Goal: Information Seeking & Learning: Learn about a topic

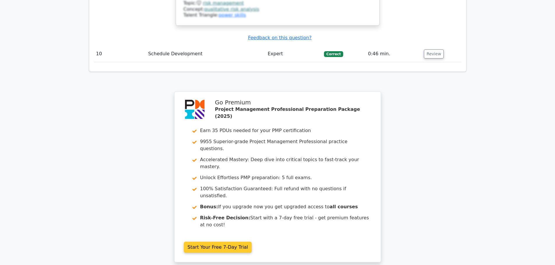
scroll to position [1030, 0]
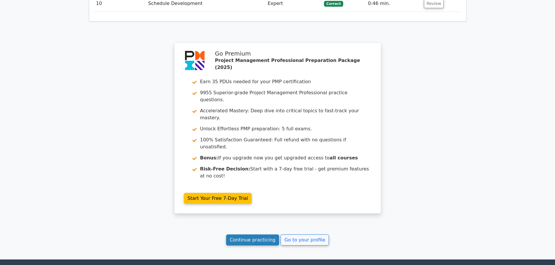
click at [253, 235] on link "Continue practicing" at bounding box center [252, 240] width 53 height 11
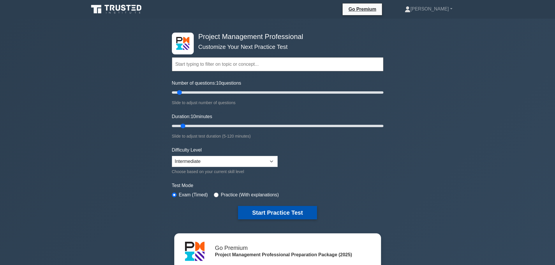
click at [262, 210] on button "Start Practice Test" at bounding box center [277, 212] width 79 height 13
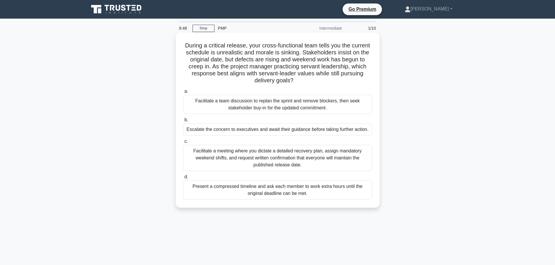
click at [263, 104] on div "Facilitate a team discussion to replan the sprint and remove blockers, then see…" at bounding box center [277, 104] width 189 height 19
click at [183, 93] on input "a. Facilitate a team discussion to replan the sprint and remove blockers, then …" at bounding box center [183, 92] width 0 height 4
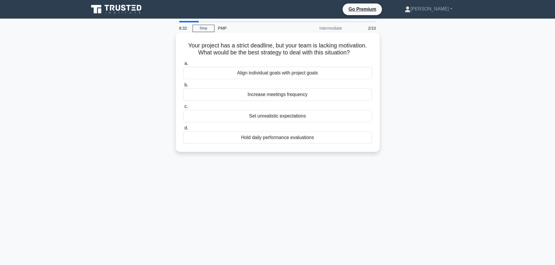
click at [284, 139] on div "Hold daily performance evaluations" at bounding box center [277, 138] width 189 height 12
click at [183, 130] on input "d. Hold daily performance evaluations" at bounding box center [183, 128] width 0 height 4
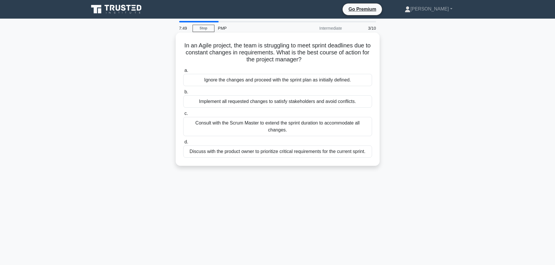
click at [238, 131] on div "Consult with the Scrum Master to extend the sprint duration to accommodate all …" at bounding box center [277, 126] width 189 height 19
click at [183, 116] on input "c. Consult with the Scrum Master to extend the sprint duration to accommodate a…" at bounding box center [183, 114] width 0 height 4
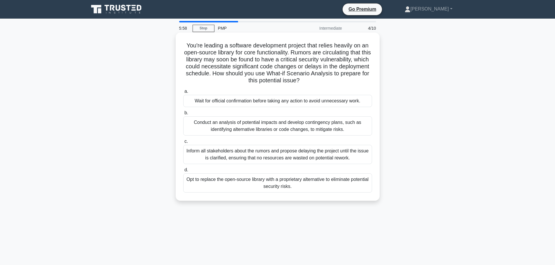
click at [281, 123] on div "Conduct an analysis of potential impacts and develop contingency plans, such as…" at bounding box center [277, 125] width 189 height 19
click at [183, 115] on input "b. Conduct an analysis of potential impacts and develop contingency plans, such…" at bounding box center [183, 113] width 0 height 4
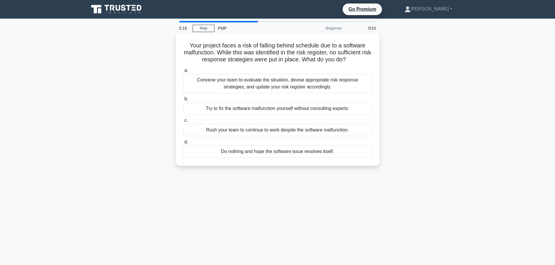
click at [229, 84] on div "Convene your team to evaluate the situation, devise appropriate risk response s…" at bounding box center [277, 83] width 189 height 19
click at [183, 72] on input "a. Convene your team to evaluate the situation, devise appropriate risk respons…" at bounding box center [183, 71] width 0 height 4
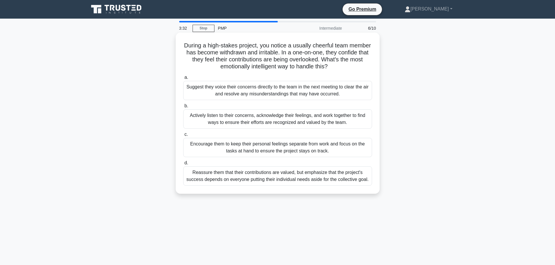
click at [237, 122] on div "Actively listen to their concerns, acknowledge their feelings, and work togethe…" at bounding box center [277, 118] width 189 height 19
click at [183, 108] on input "b. Actively listen to their concerns, acknowledge their feelings, and work toge…" at bounding box center [183, 106] width 0 height 4
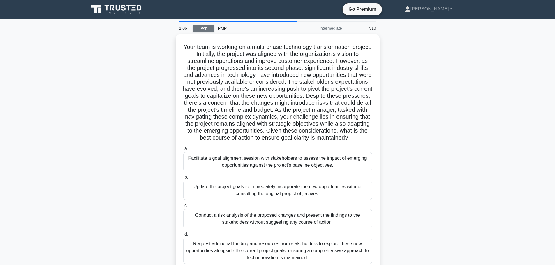
click at [210, 30] on link "Stop" at bounding box center [203, 28] width 22 height 7
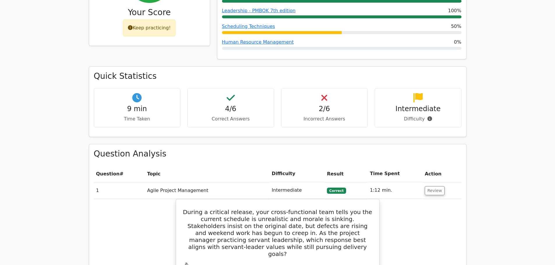
scroll to position [378, 0]
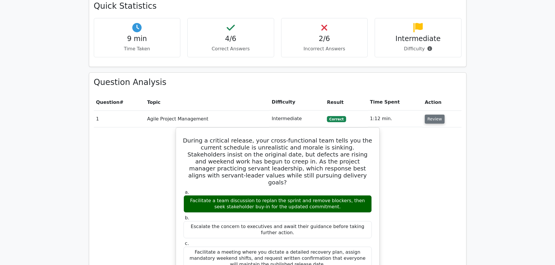
click at [434, 115] on button "Review" at bounding box center [434, 119] width 20 height 9
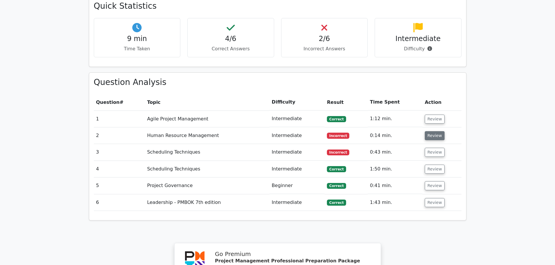
click at [433, 131] on button "Review" at bounding box center [434, 135] width 20 height 9
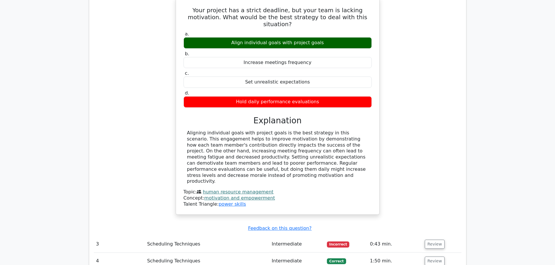
scroll to position [553, 0]
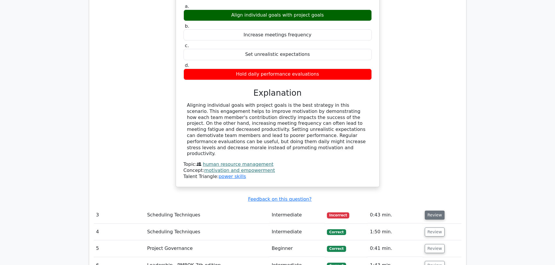
click at [435, 211] on button "Review" at bounding box center [434, 215] width 20 height 9
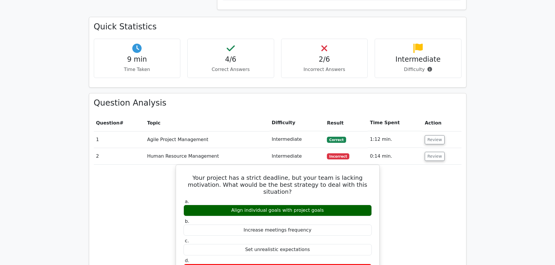
scroll to position [349, 0]
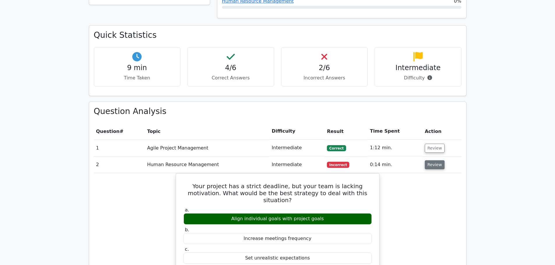
click at [430, 160] on button "Review" at bounding box center [434, 164] width 20 height 9
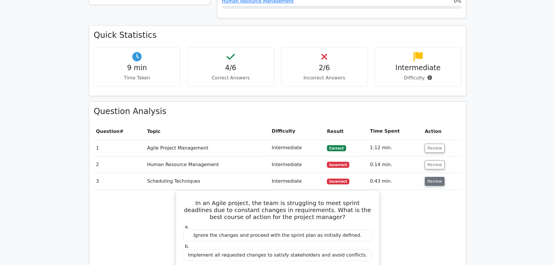
click at [433, 177] on button "Review" at bounding box center [434, 181] width 20 height 9
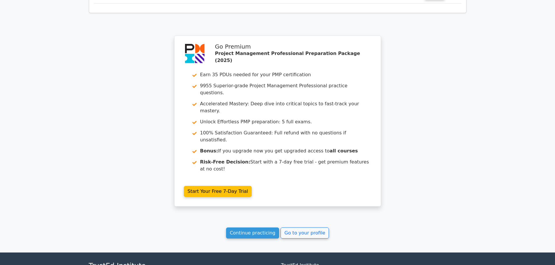
scroll to position [587, 0]
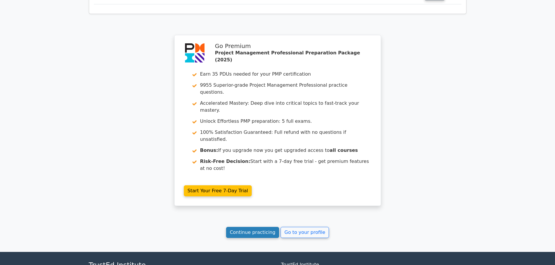
click at [241, 227] on link "Continue practicing" at bounding box center [252, 232] width 53 height 11
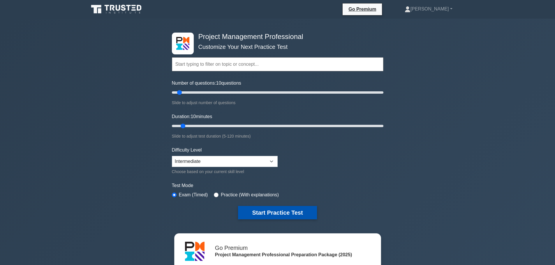
click at [260, 215] on button "Start Practice Test" at bounding box center [277, 212] width 79 height 13
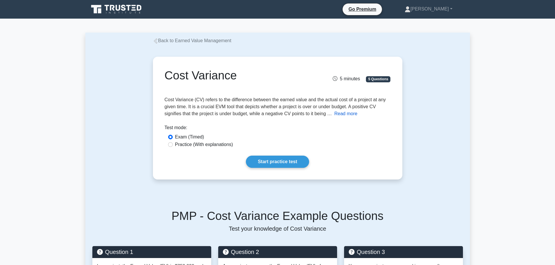
click at [343, 113] on button "Read more" at bounding box center [345, 113] width 23 height 7
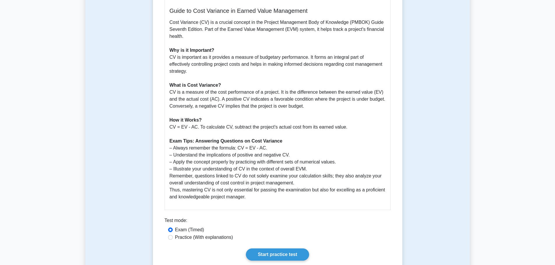
scroll to position [175, 0]
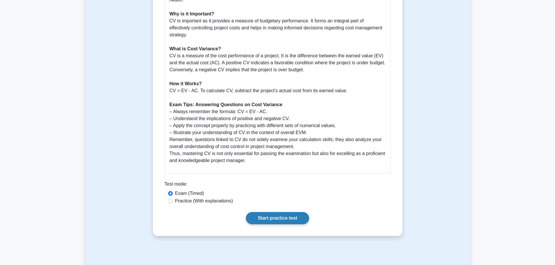
click at [290, 219] on link "Start practice test" at bounding box center [277, 218] width 63 height 12
click at [270, 219] on link "Start practice test" at bounding box center [277, 218] width 63 height 12
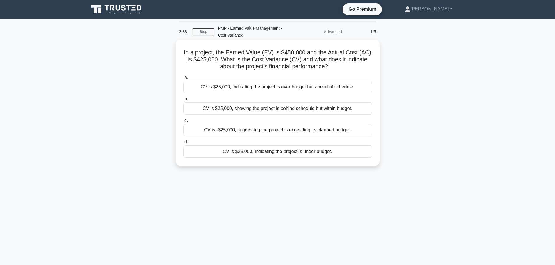
click at [258, 153] on div "CV is $25,000, indicating the project is under budget." at bounding box center [277, 152] width 189 height 12
click at [183, 144] on input "d. CV is $25,000, indicating the project is under budget." at bounding box center [183, 142] width 0 height 4
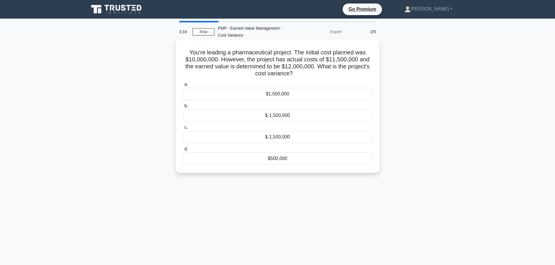
click at [283, 155] on div "$500,000" at bounding box center [277, 159] width 189 height 12
click at [183, 151] on input "d. $500,000" at bounding box center [183, 149] width 0 height 4
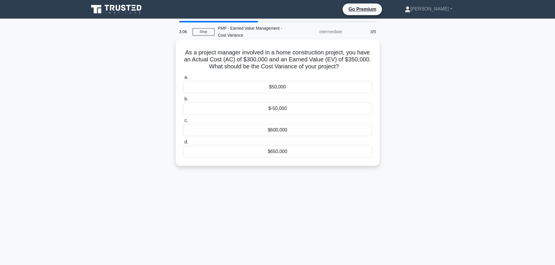
click at [284, 86] on div "$50,000" at bounding box center [277, 87] width 189 height 12
click at [183, 79] on input "a. $50,000" at bounding box center [183, 78] width 0 height 4
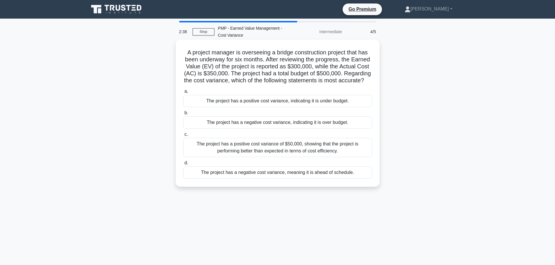
click at [263, 127] on div "The project has a negative cost variance, indicating it is over budget." at bounding box center [277, 122] width 189 height 12
click at [183, 115] on input "b. The project has a negative cost variance, indicating it is over budget." at bounding box center [183, 113] width 0 height 4
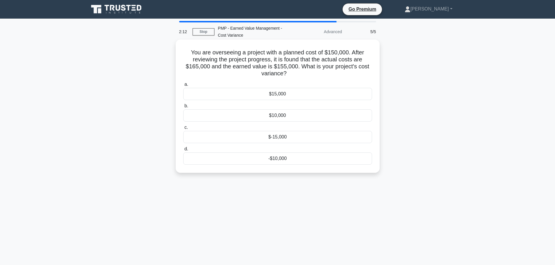
click at [297, 158] on div "-$10,000" at bounding box center [277, 159] width 189 height 12
click at [183, 151] on input "d. -$10,000" at bounding box center [183, 149] width 0 height 4
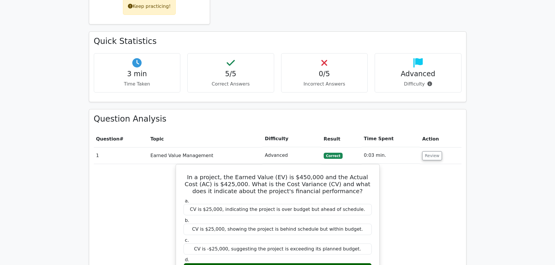
scroll to position [349, 0]
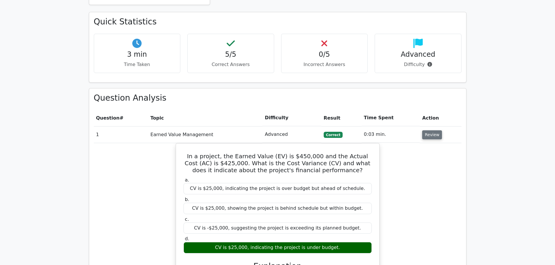
click at [428, 130] on button "Review" at bounding box center [432, 134] width 20 height 9
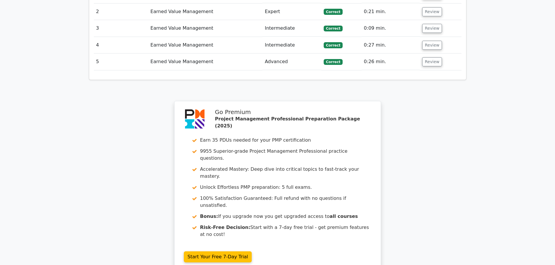
scroll to position [524, 0]
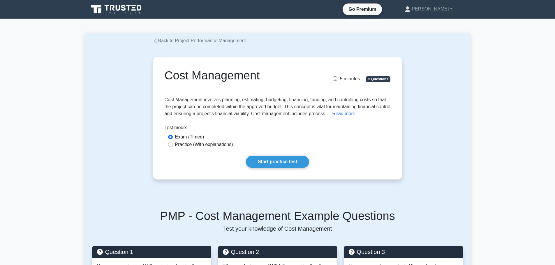
click at [355, 115] on button "Read more" at bounding box center [343, 113] width 23 height 7
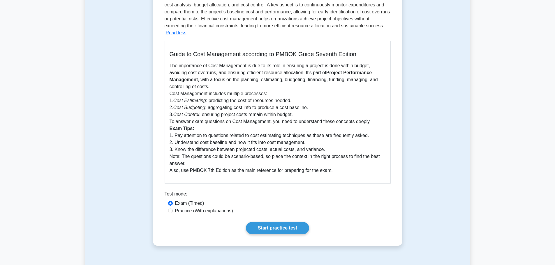
scroll to position [116, 0]
click at [269, 226] on link "Start practice test" at bounding box center [277, 228] width 63 height 12
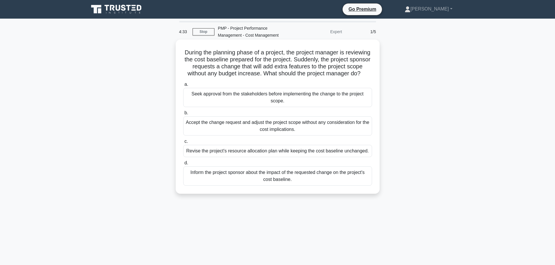
click at [294, 178] on div "Inform the project sponsor about the impact of the requested change on the proj…" at bounding box center [277, 175] width 189 height 19
click at [183, 165] on input "d. Inform the project sponsor about the impact of the requested change on the p…" at bounding box center [183, 163] width 0 height 4
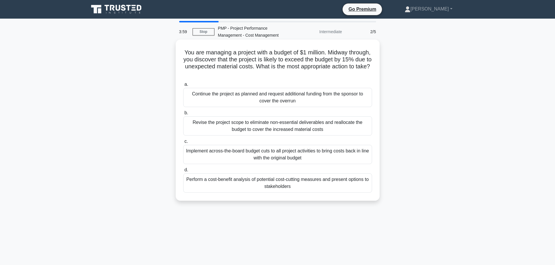
click at [270, 185] on div "Perform a cost-benefit analysis of potential cost-cutting measures and present …" at bounding box center [277, 182] width 189 height 19
click at [183, 172] on input "d. Perform a cost-benefit analysis of potential cost-cutting measures and prese…" at bounding box center [183, 170] width 0 height 4
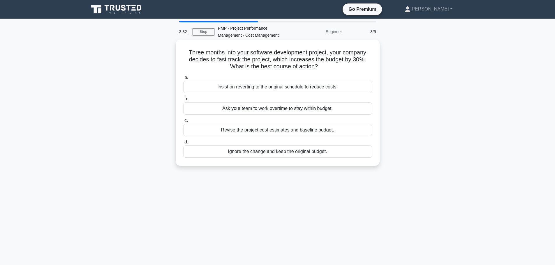
click at [254, 129] on div "Revise the project cost estimates and baseline budget." at bounding box center [277, 130] width 189 height 12
click at [183, 123] on input "c. Revise the project cost estimates and baseline budget." at bounding box center [183, 121] width 0 height 4
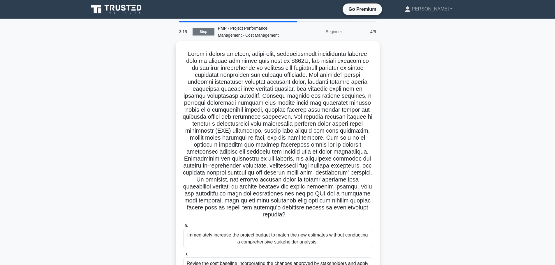
click at [207, 31] on link "Stop" at bounding box center [203, 31] width 22 height 7
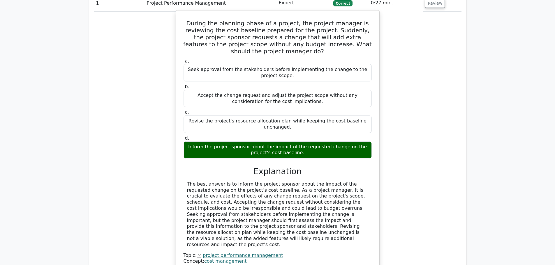
scroll to position [408, 0]
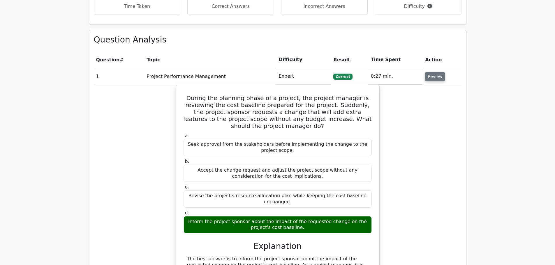
click at [432, 72] on button "Review" at bounding box center [435, 76] width 20 height 9
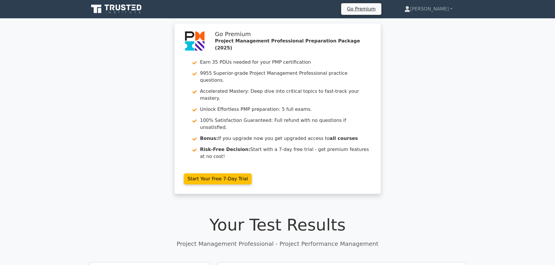
scroll to position [0, 0]
